Goal: Obtain resource: Download file/media

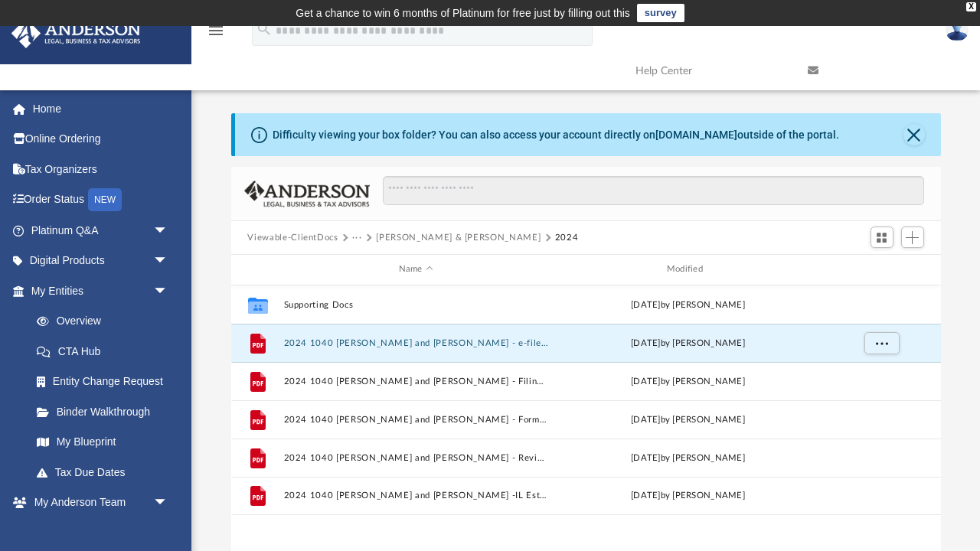
scroll to position [348, 710]
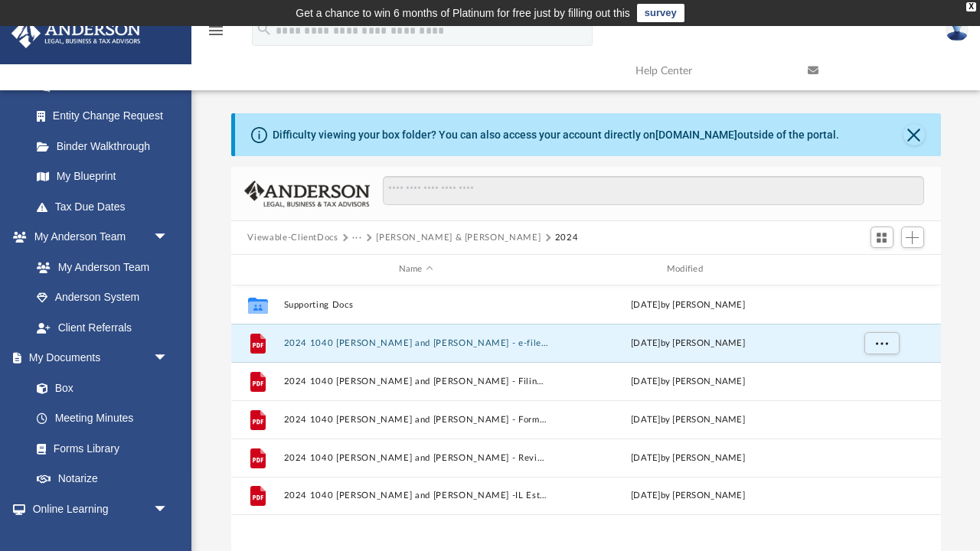
click at [317, 236] on button "Viewable-ClientDocs" at bounding box center [292, 238] width 90 height 14
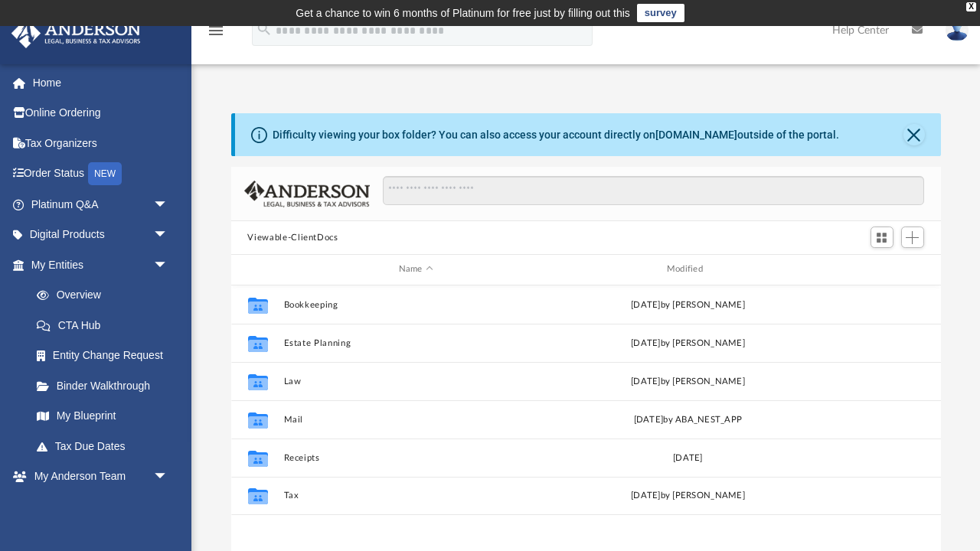
scroll to position [348, 710]
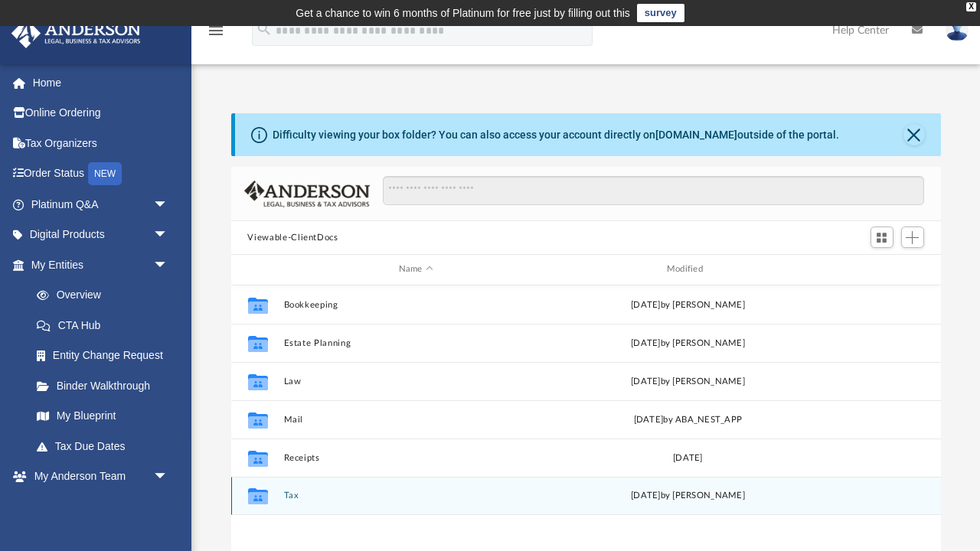
click at [286, 493] on button "Tax" at bounding box center [415, 496] width 265 height 10
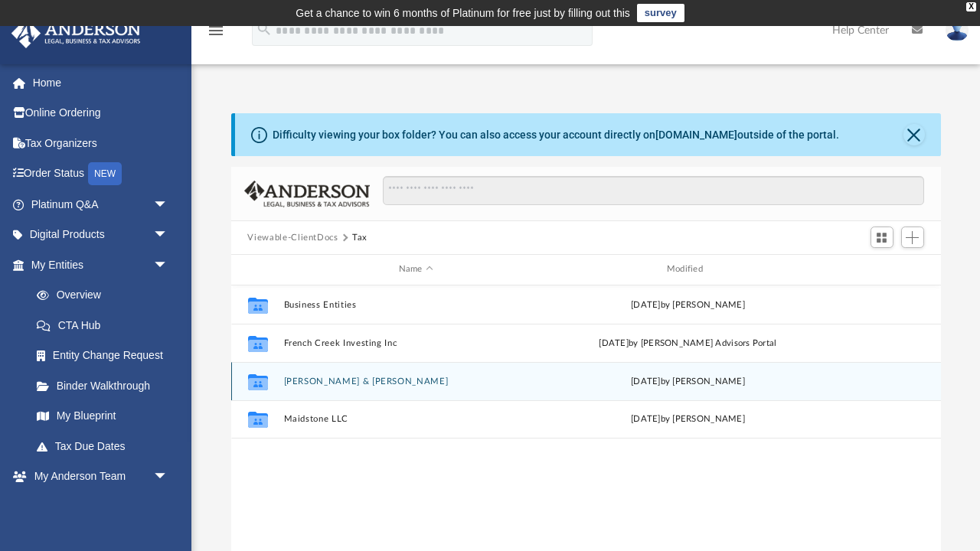
click at [319, 377] on button "[PERSON_NAME] & [PERSON_NAME]" at bounding box center [415, 382] width 265 height 10
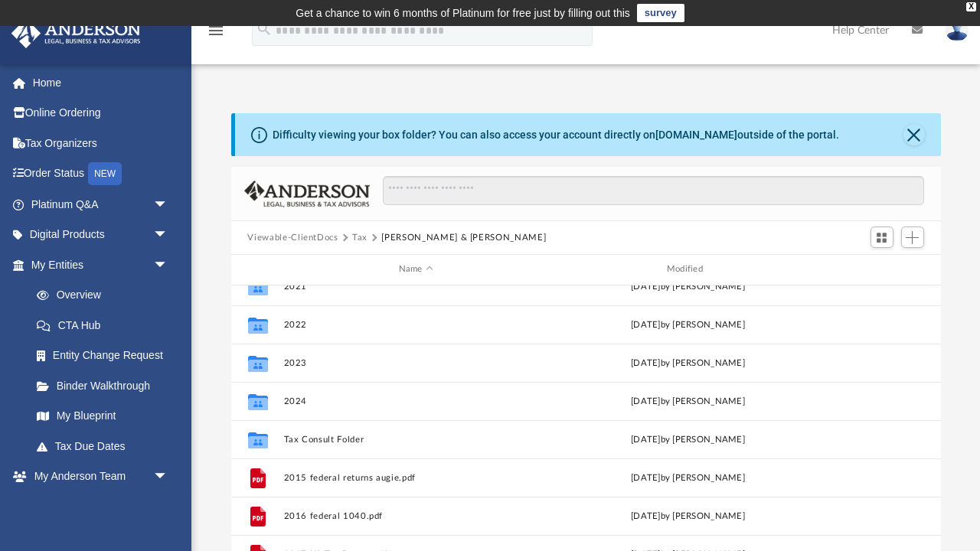
scroll to position [172, 0]
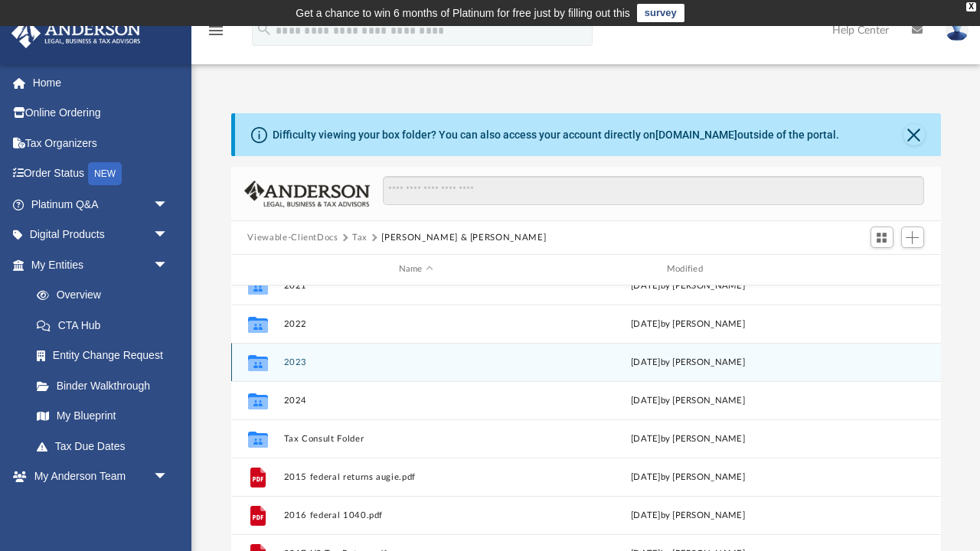
click at [300, 362] on button "2023" at bounding box center [415, 363] width 265 height 10
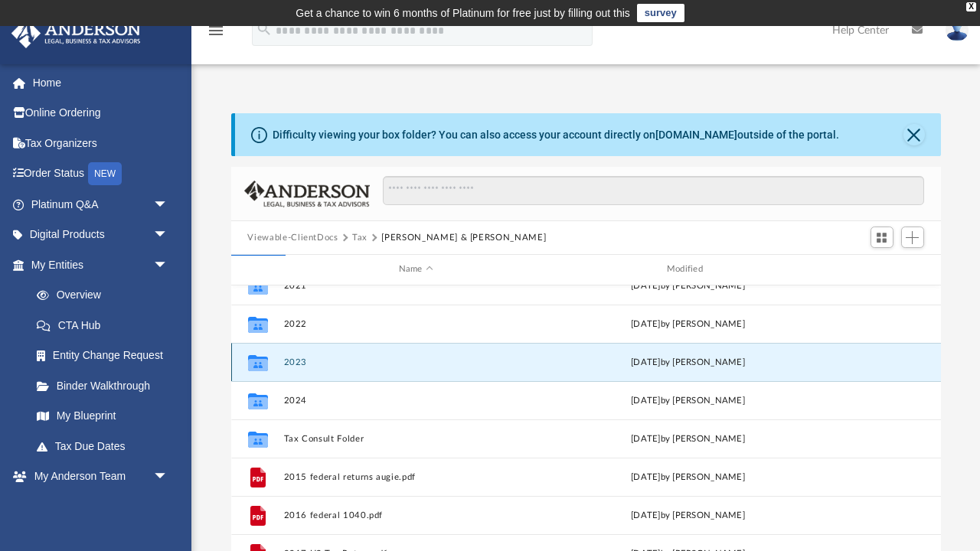
scroll to position [0, 0]
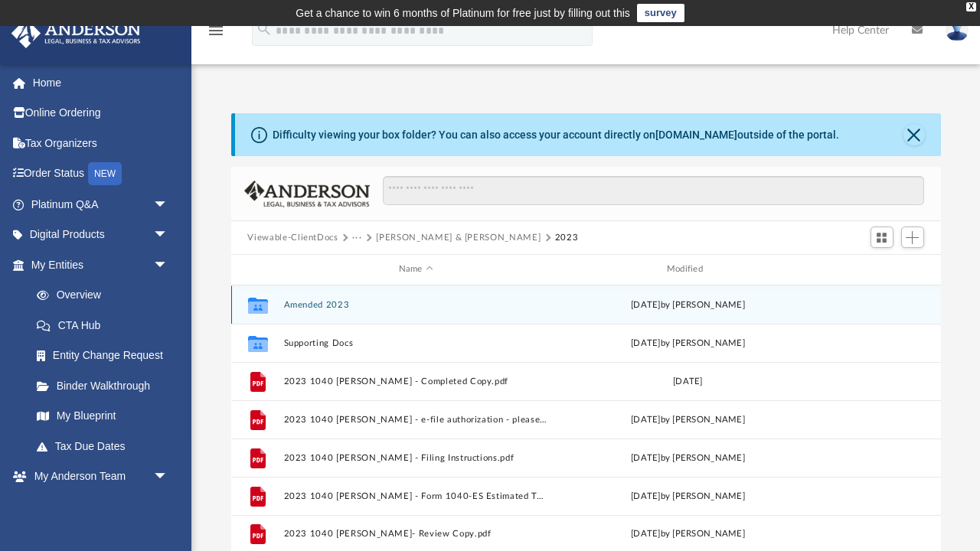
click at [322, 306] on button "Amended 2023" at bounding box center [415, 305] width 265 height 10
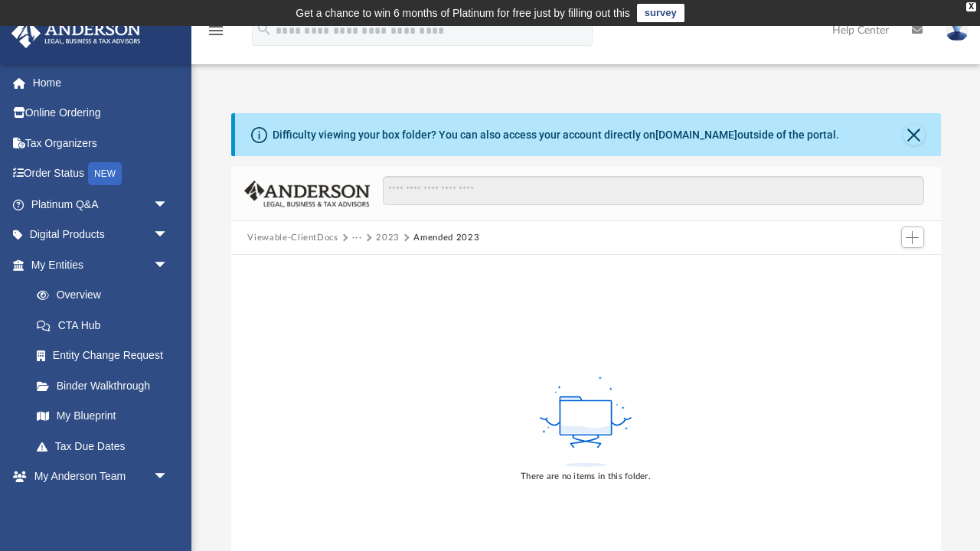
click at [354, 237] on button "···" at bounding box center [357, 238] width 10 height 14
click at [365, 264] on li "Tax" at bounding box center [444, 264] width 166 height 16
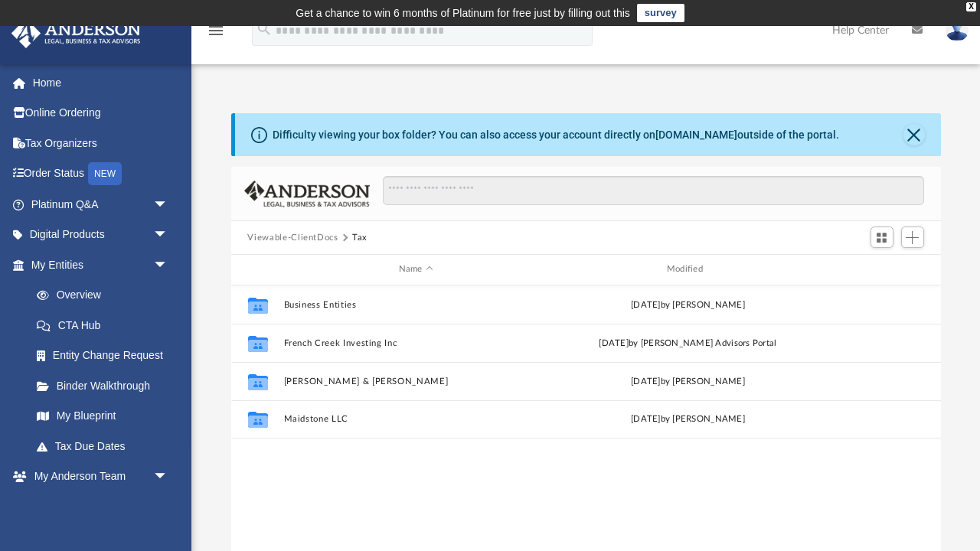
scroll to position [348, 710]
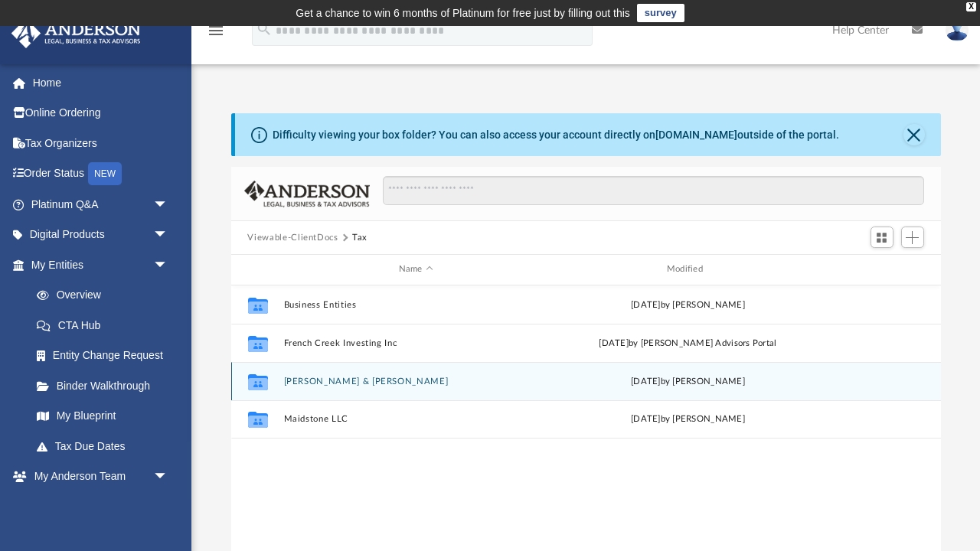
click at [322, 379] on button "[PERSON_NAME] & [PERSON_NAME]" at bounding box center [415, 382] width 265 height 10
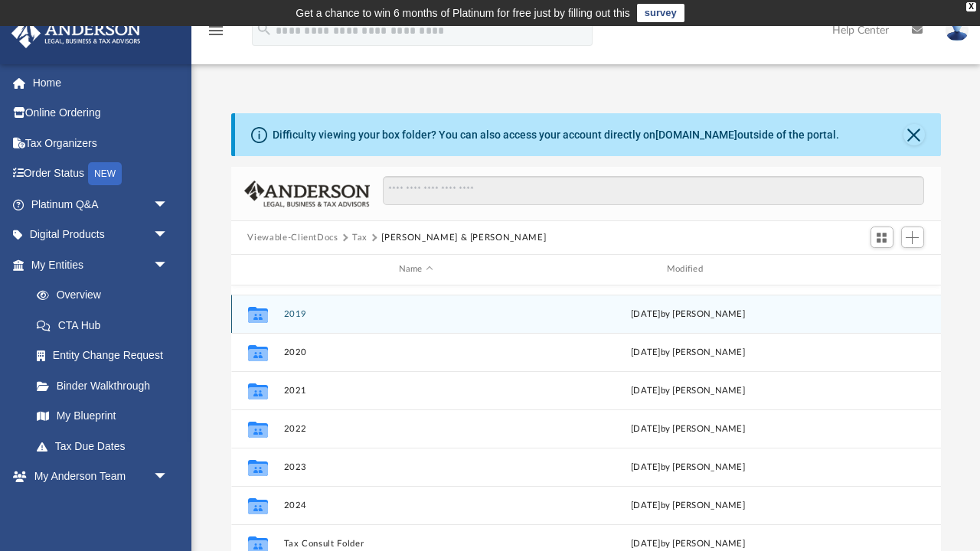
scroll to position [74, 0]
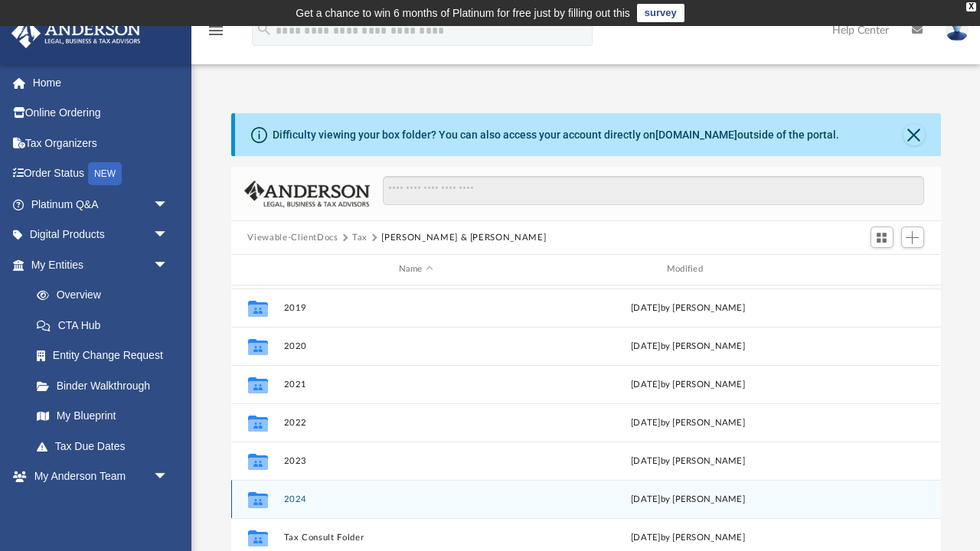
click at [292, 496] on button "2024" at bounding box center [415, 500] width 265 height 10
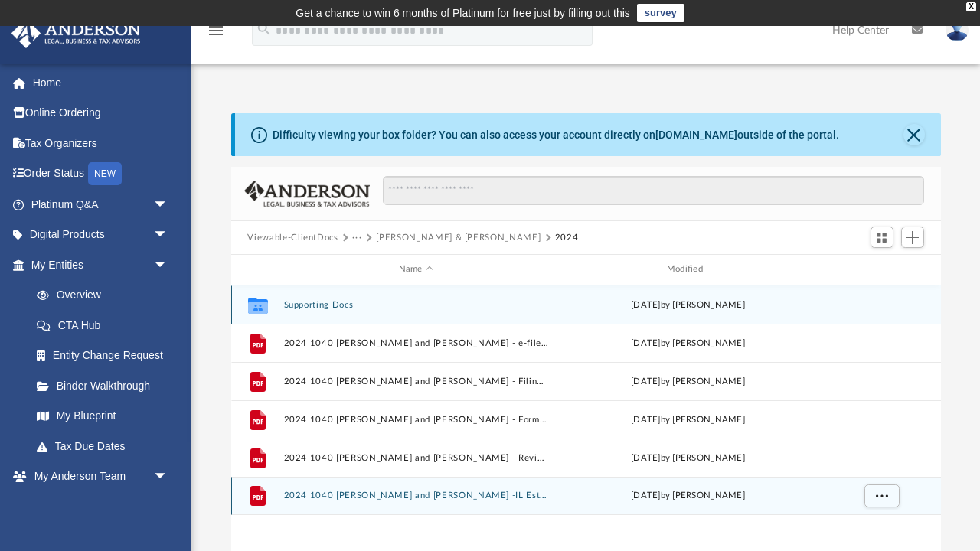
scroll to position [0, 0]
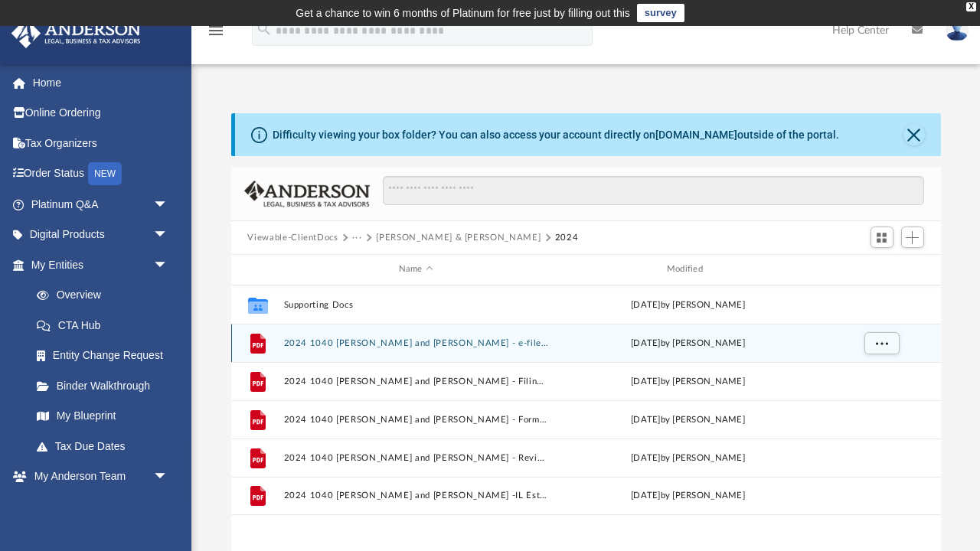
click at [370, 340] on button "2024 1040 [PERSON_NAME] and [PERSON_NAME] - e-file authorization - please sign.…" at bounding box center [415, 343] width 265 height 10
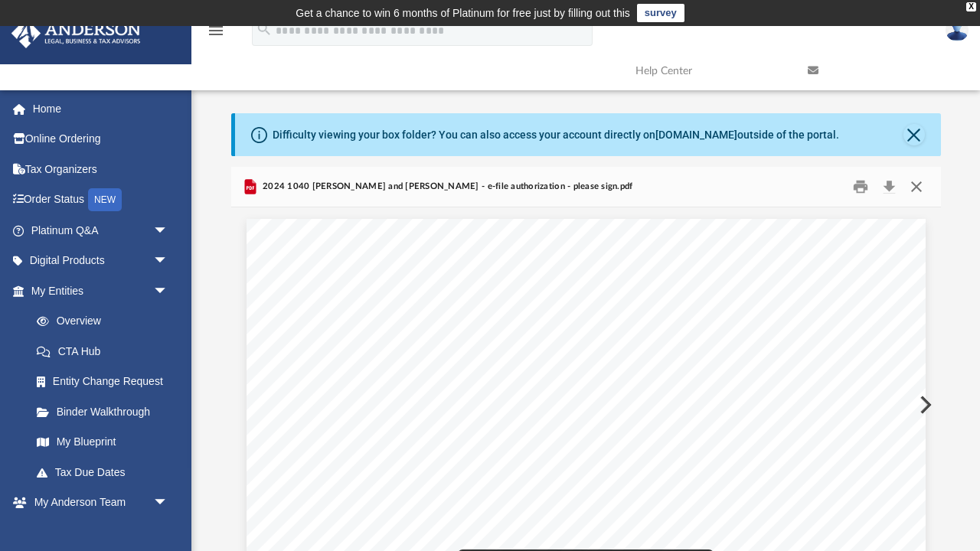
click at [914, 186] on button "Close" at bounding box center [917, 187] width 28 height 24
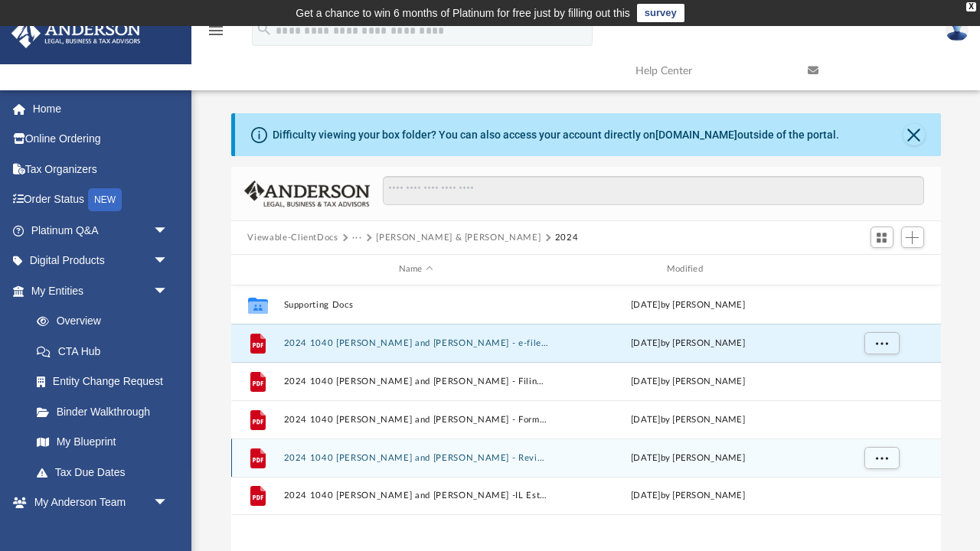
click at [456, 454] on button "2024 1040 [PERSON_NAME] and [PERSON_NAME] - Review Copy.pdf" at bounding box center [415, 458] width 265 height 10
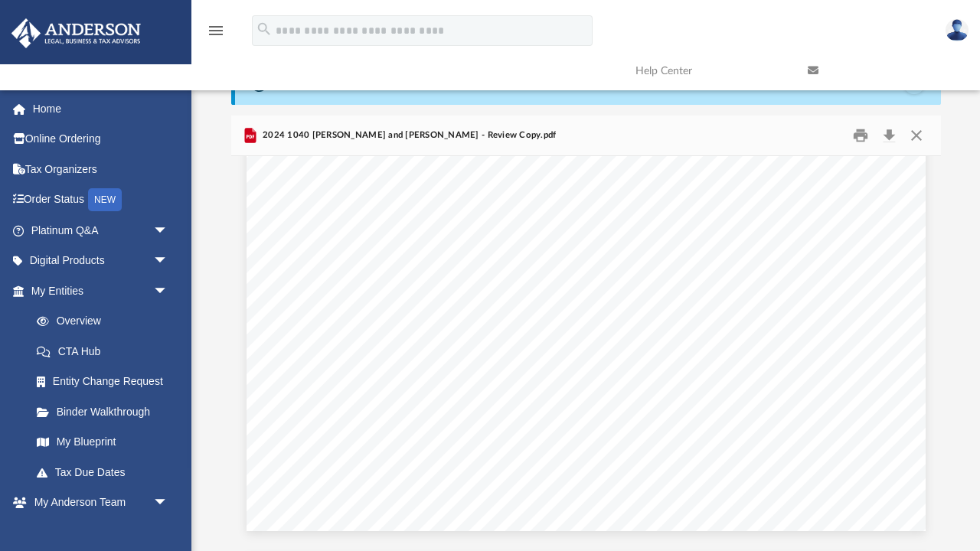
scroll to position [27893, 0]
